Goal: Find specific page/section: Find specific page/section

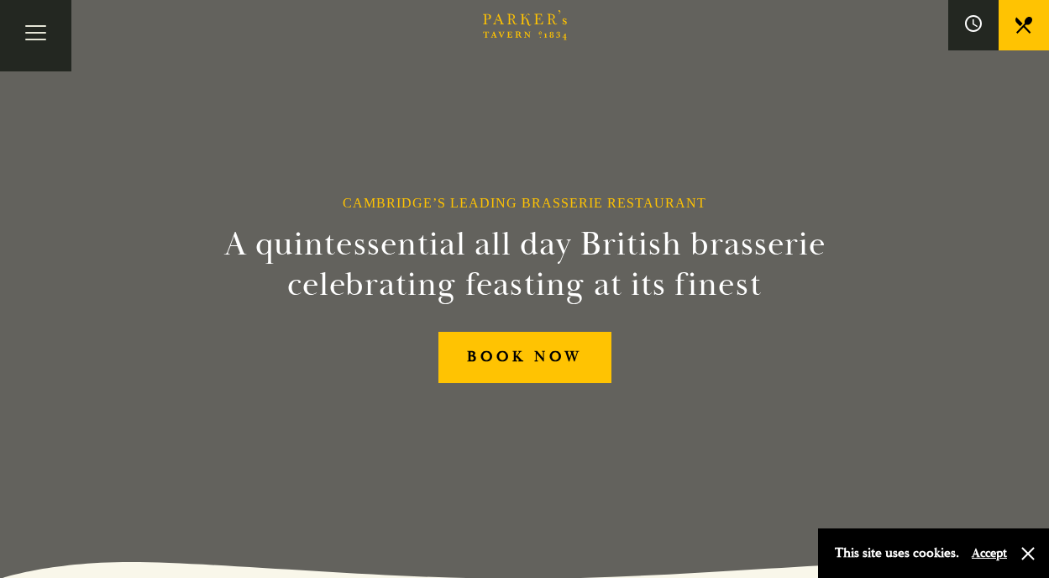
scroll to position [3, 0]
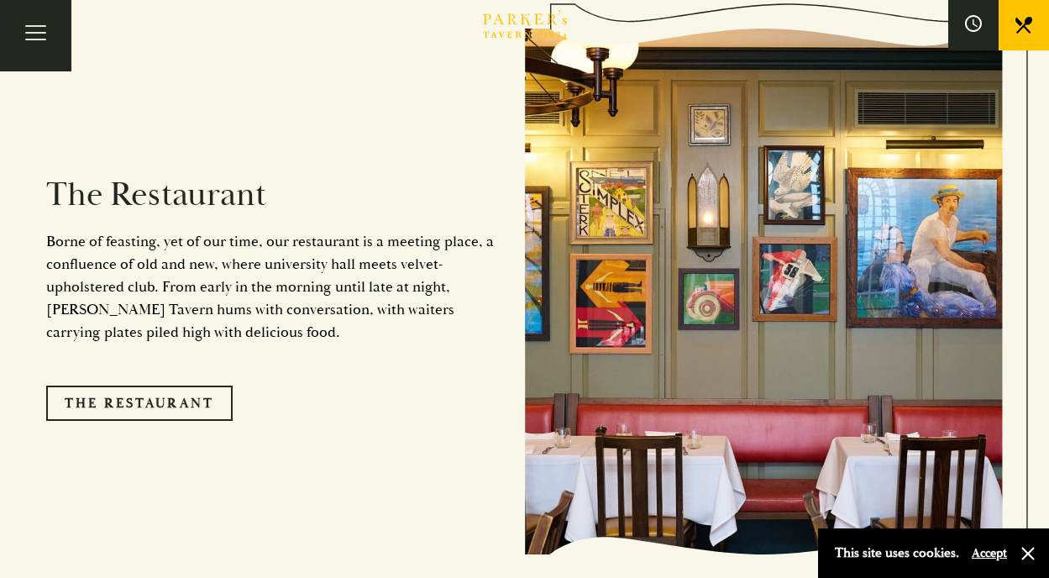
scroll to position [1337, 0]
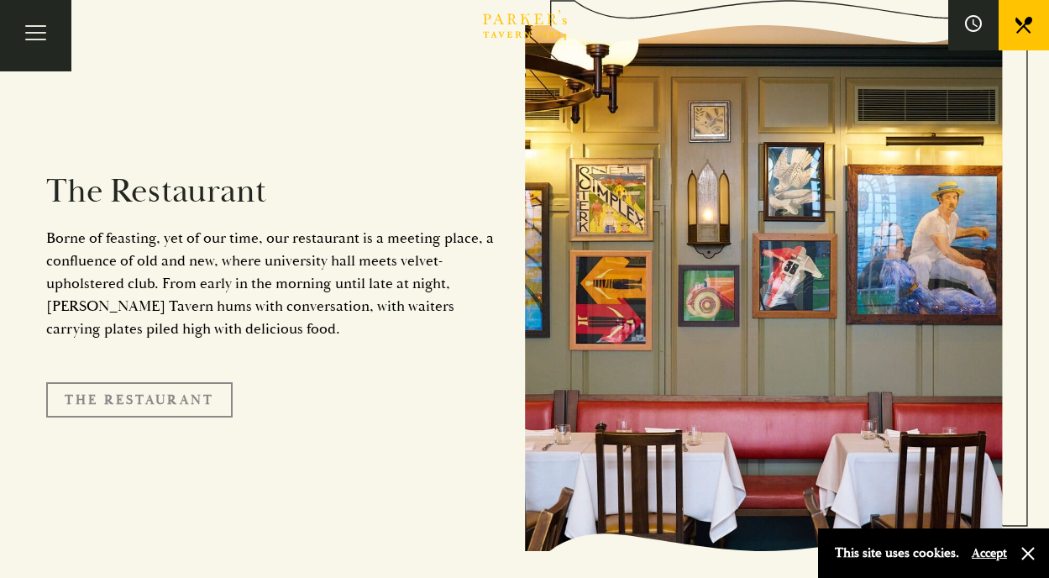
click at [125, 382] on link "The Restaurant" at bounding box center [139, 399] width 186 height 35
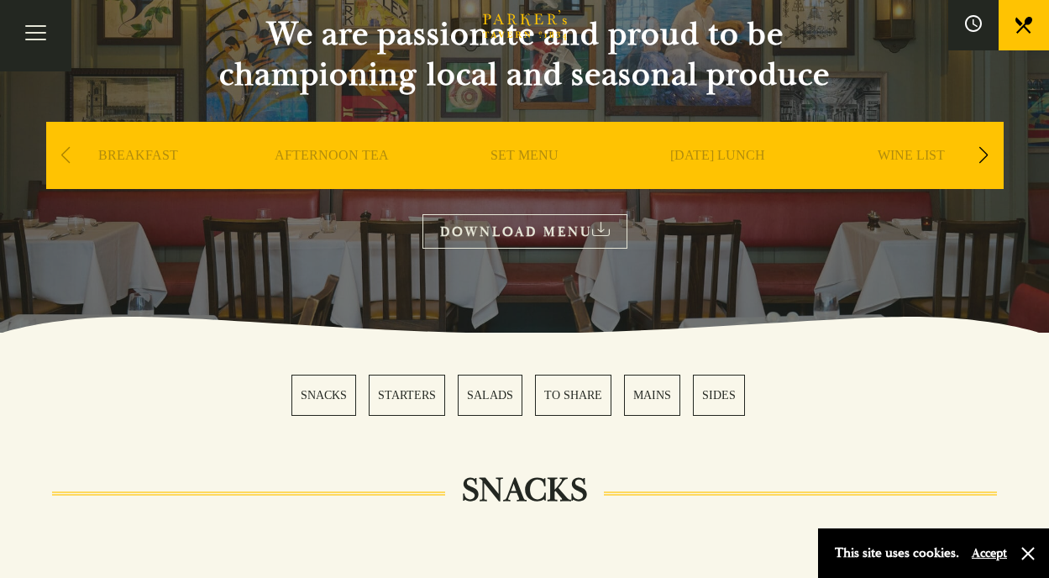
scroll to position [176, 0]
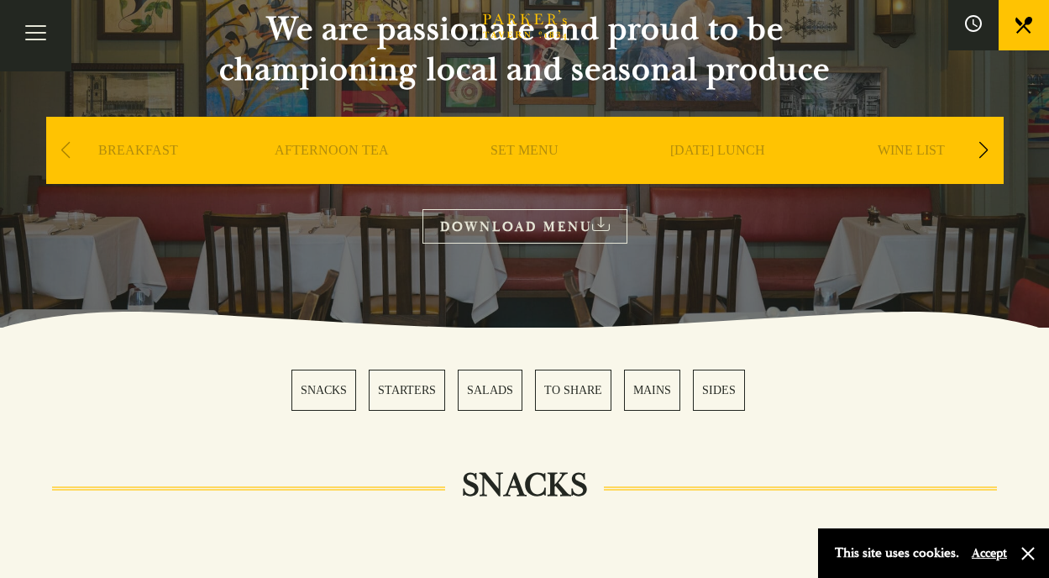
click at [515, 148] on link "SET MENU" at bounding box center [524, 175] width 68 height 67
